Goal: Transaction & Acquisition: Purchase product/service

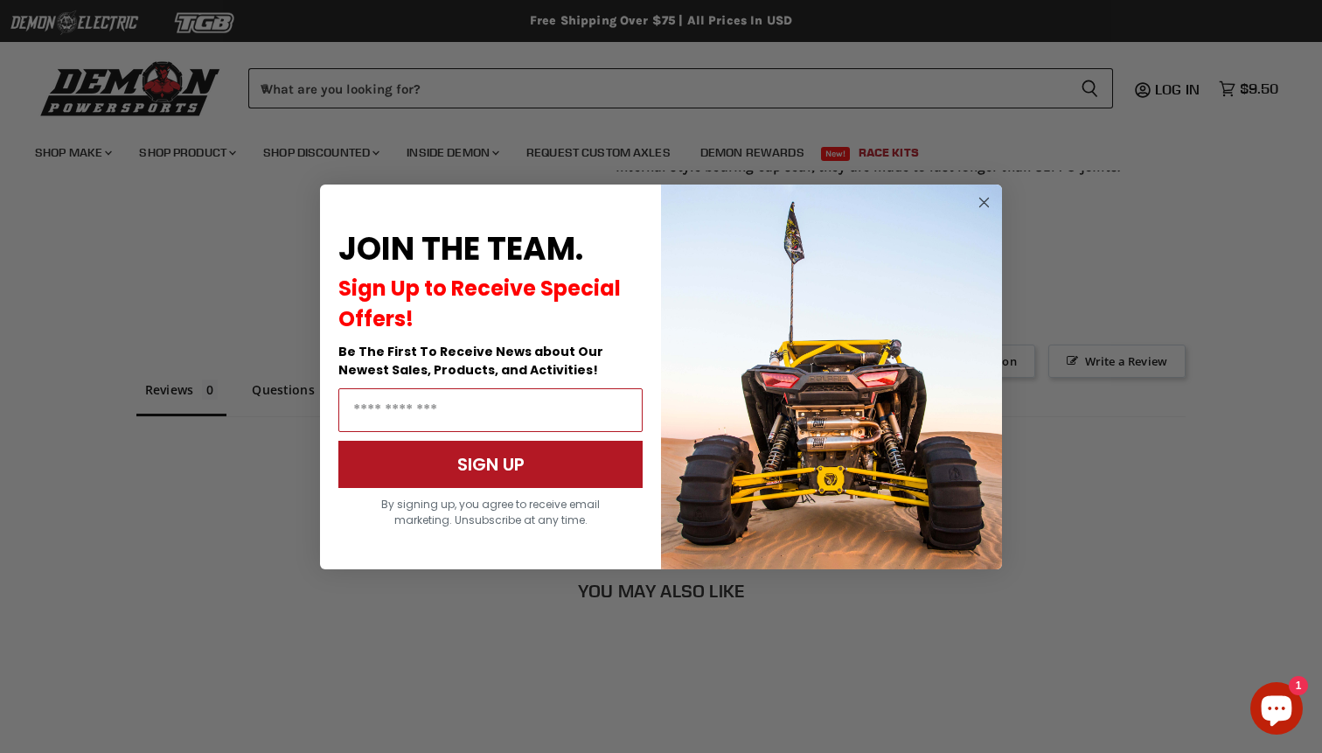
scroll to position [1294, 0]
